Goal: Information Seeking & Learning: Learn about a topic

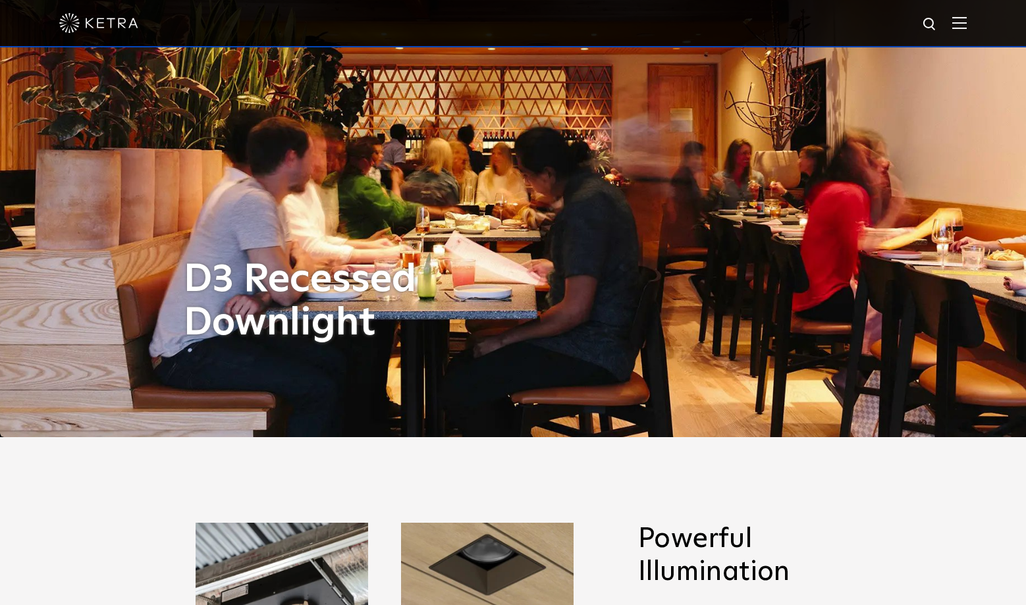
scroll to position [139, 0]
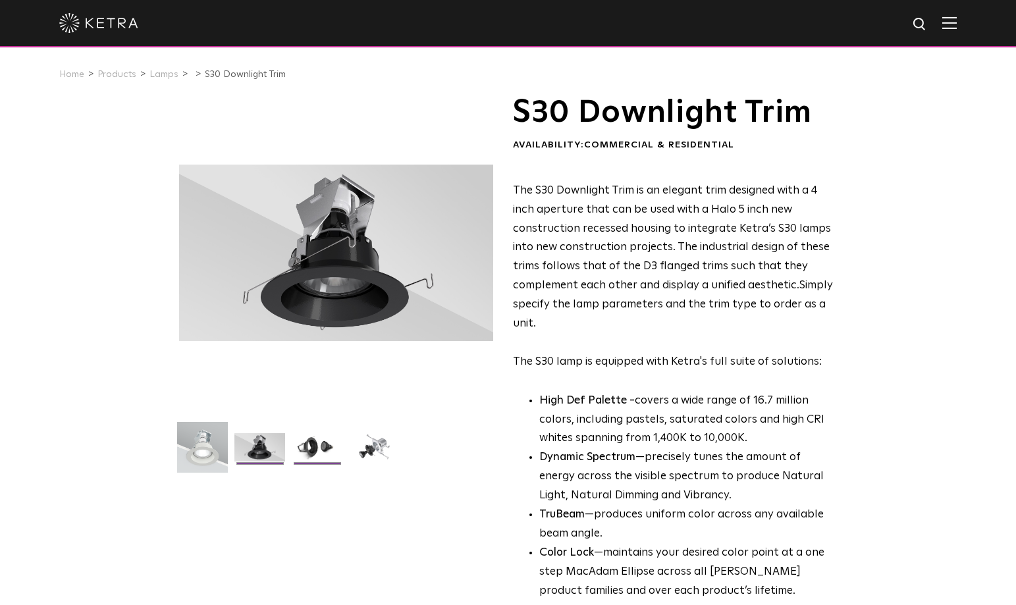
click at [309, 450] on img at bounding box center [317, 452] width 51 height 38
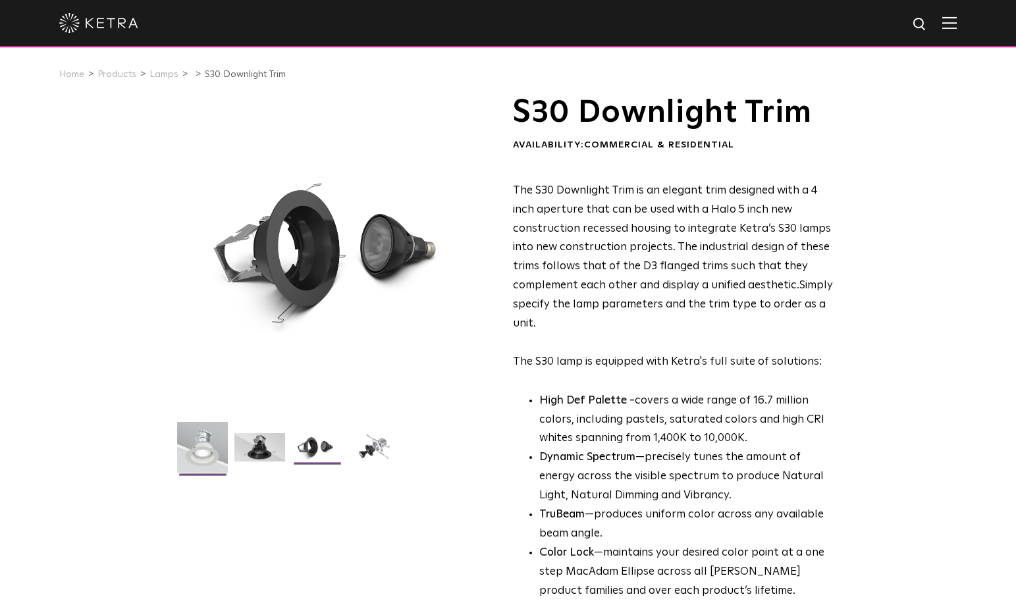
click at [218, 450] on img at bounding box center [202, 452] width 51 height 61
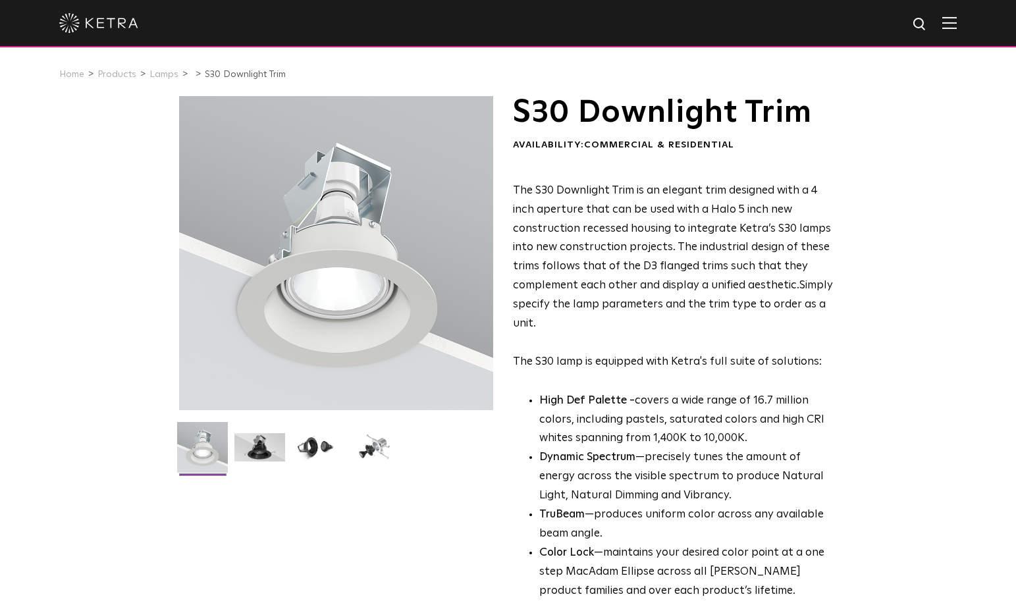
click at [230, 445] on ul at bounding box center [336, 455] width 321 height 67
click at [263, 443] on img at bounding box center [259, 452] width 51 height 38
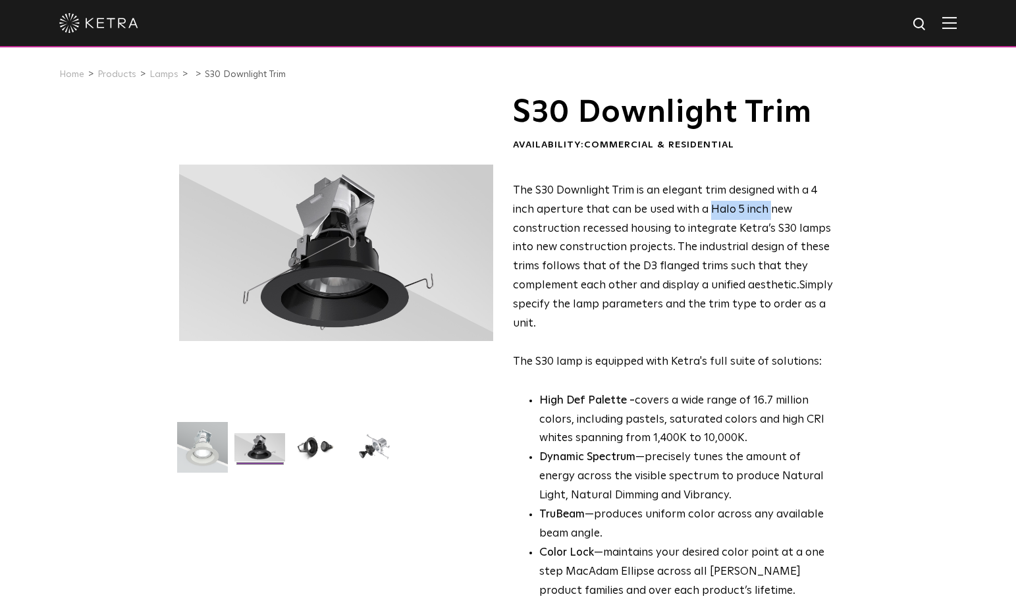
drag, startPoint x: 707, startPoint y: 205, endPoint x: 766, endPoint y: 206, distance: 59.3
click at [766, 206] on span "The S30 Downlight Trim is an elegant trim designed with a 4 inch aperture that …" at bounding box center [672, 238] width 318 height 106
drag, startPoint x: 772, startPoint y: 226, endPoint x: 821, endPoint y: 230, distance: 49.5
click at [821, 230] on span "The S30 Downlight Trim is an elegant trim designed with a 4 inch aperture that …" at bounding box center [672, 238] width 318 height 106
copy span "S30 lamps"
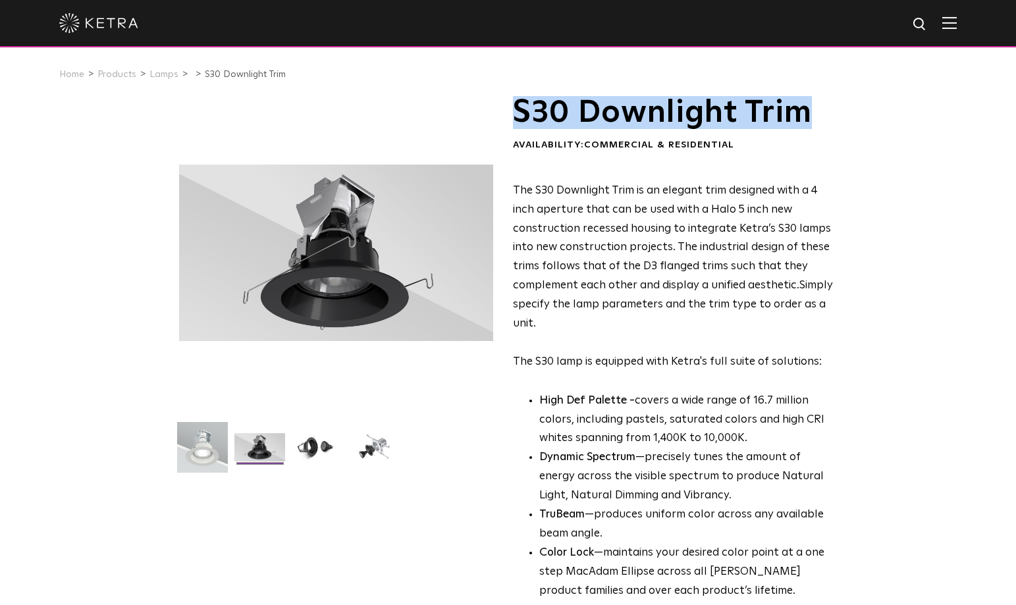
drag, startPoint x: 518, startPoint y: 113, endPoint x: 857, endPoint y: 109, distance: 338.4
click at [857, 109] on div "S30 Downlight Trim Availability: Commercial & Residential The S30 Downlight Tri…" at bounding box center [508, 420] width 1016 height 649
copy h1 "S30 Downlight Trim"
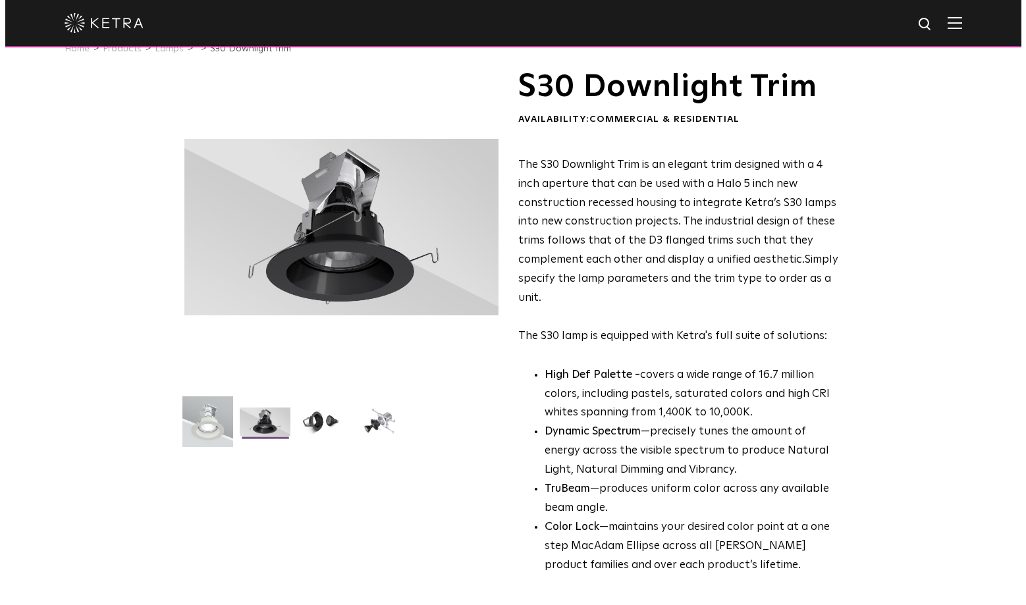
scroll to position [26, 0]
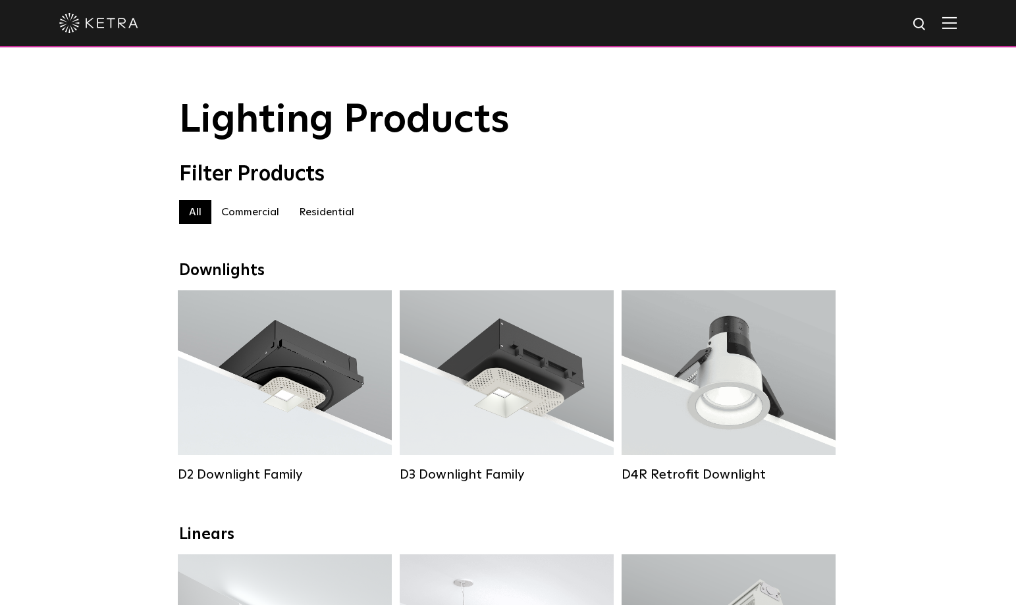
click at [928, 26] on img at bounding box center [920, 24] width 16 height 16
type input "halo 5" houseing"
click at [898, 24] on button "Search" at bounding box center [888, 24] width 20 height 20
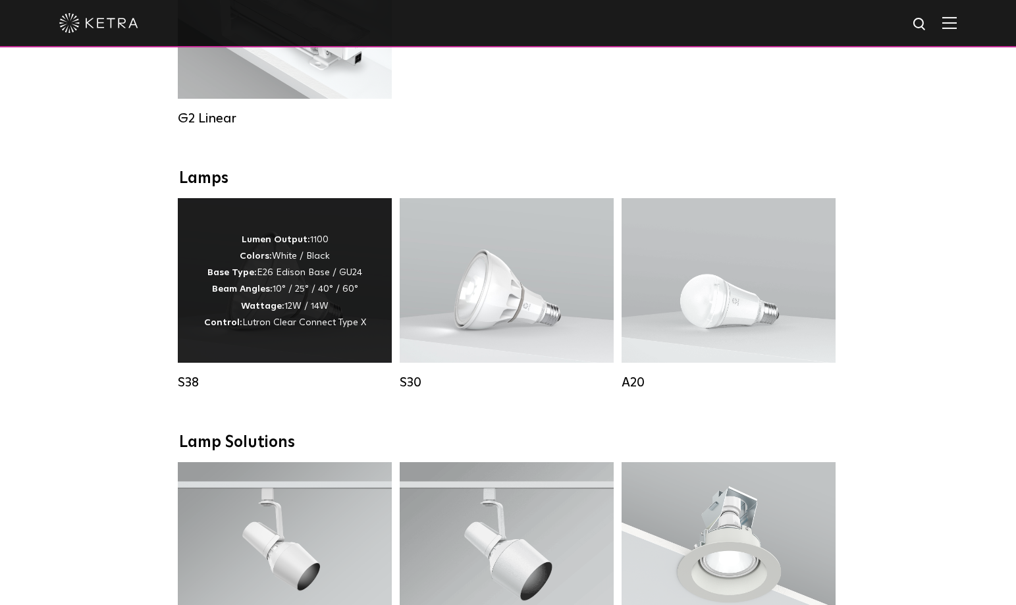
scroll to position [832, 0]
